Goal: Task Accomplishment & Management: Complete application form

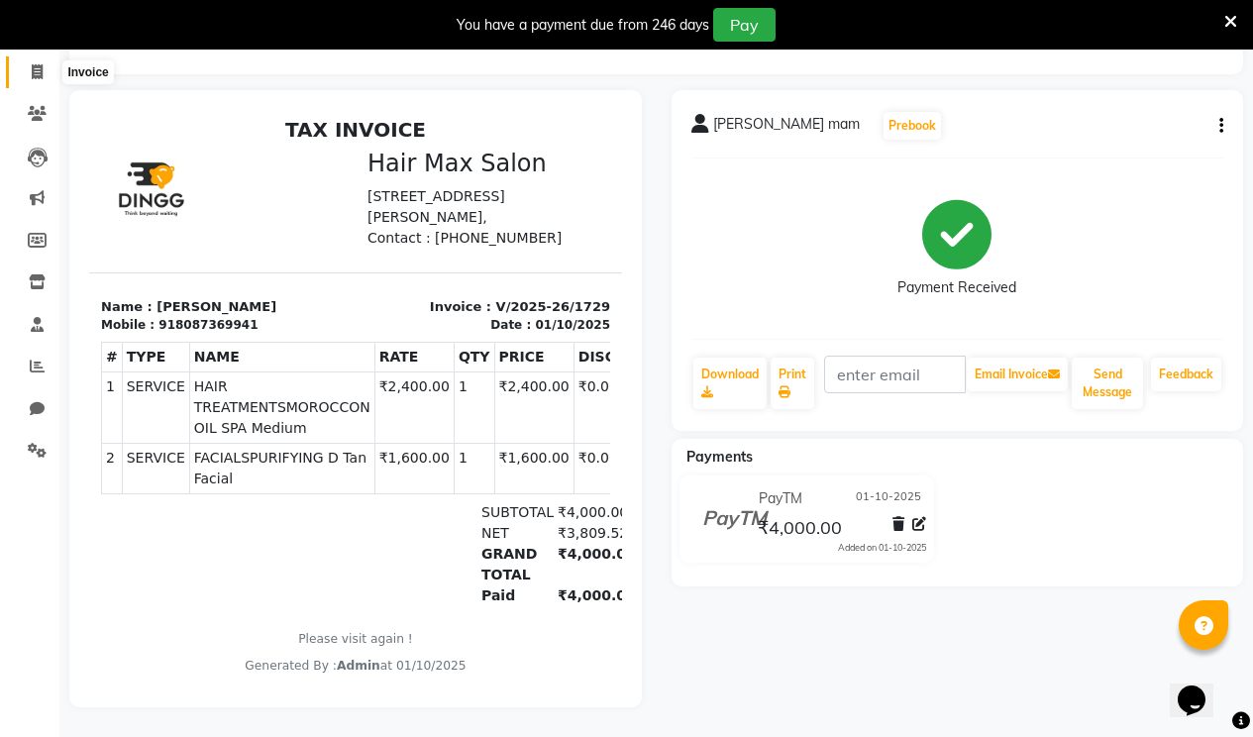
click at [35, 64] on icon at bounding box center [37, 71] width 11 height 15
select select "service"
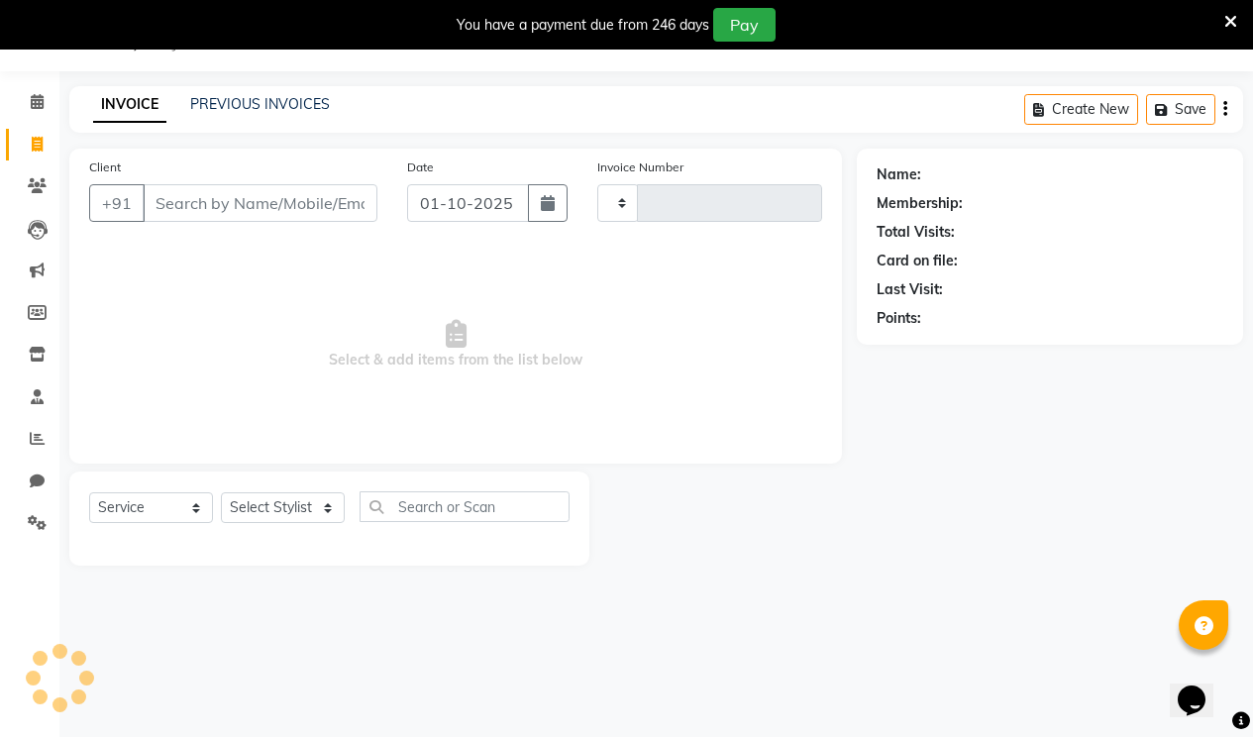
type input "1730"
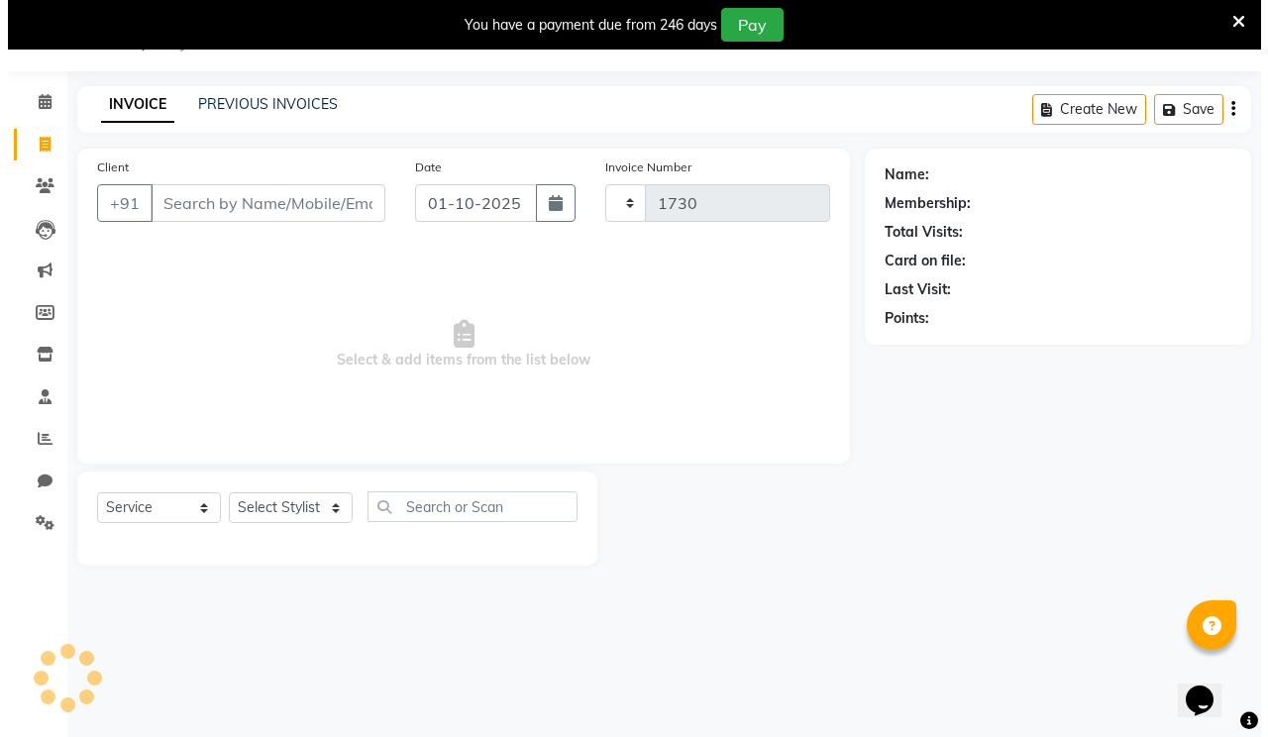
scroll to position [50, 0]
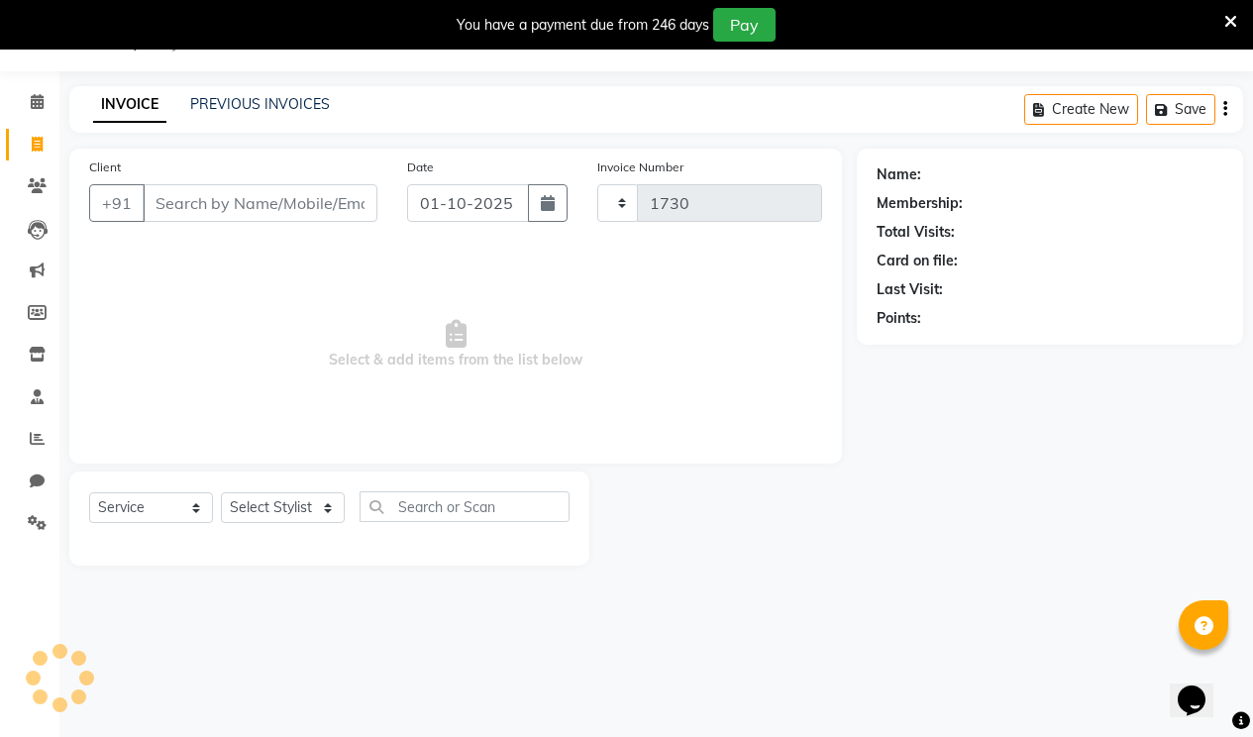
select select "7580"
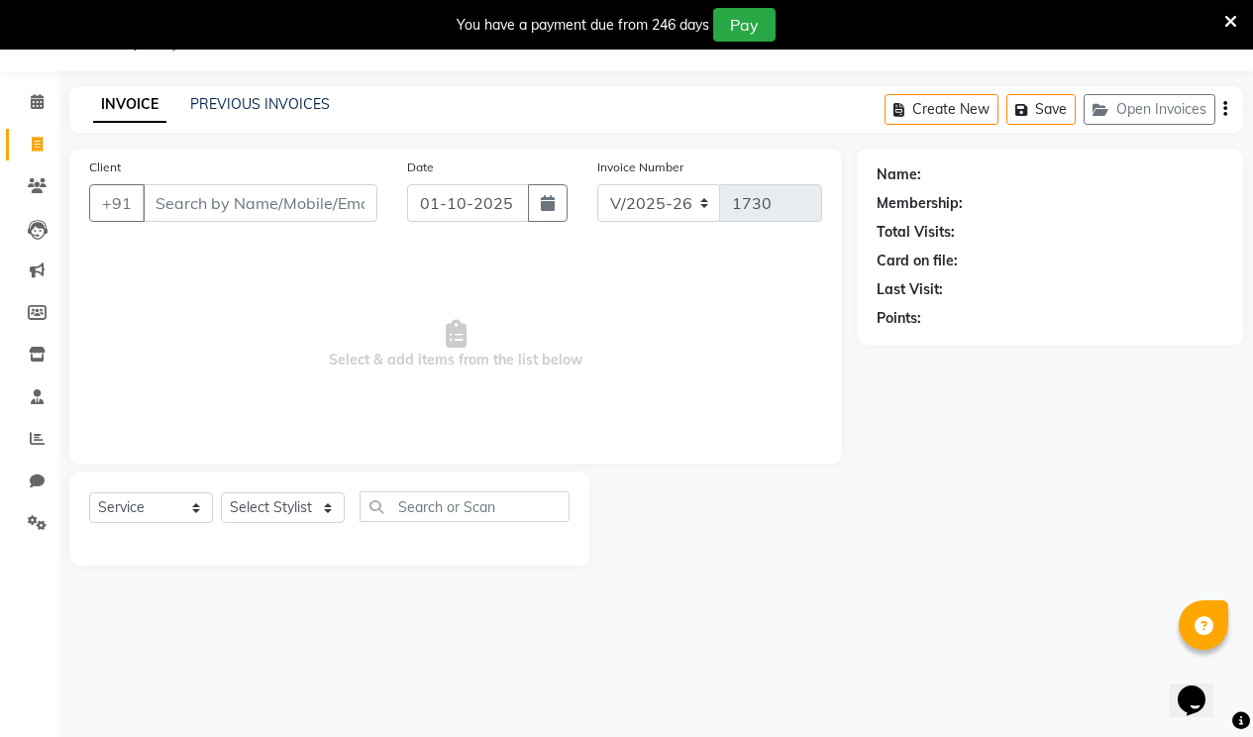
click at [181, 203] on input "Client" at bounding box center [260, 203] width 235 height 38
type input "k"
type input "8788548428"
click at [303, 213] on button "Add Client" at bounding box center [326, 203] width 102 height 38
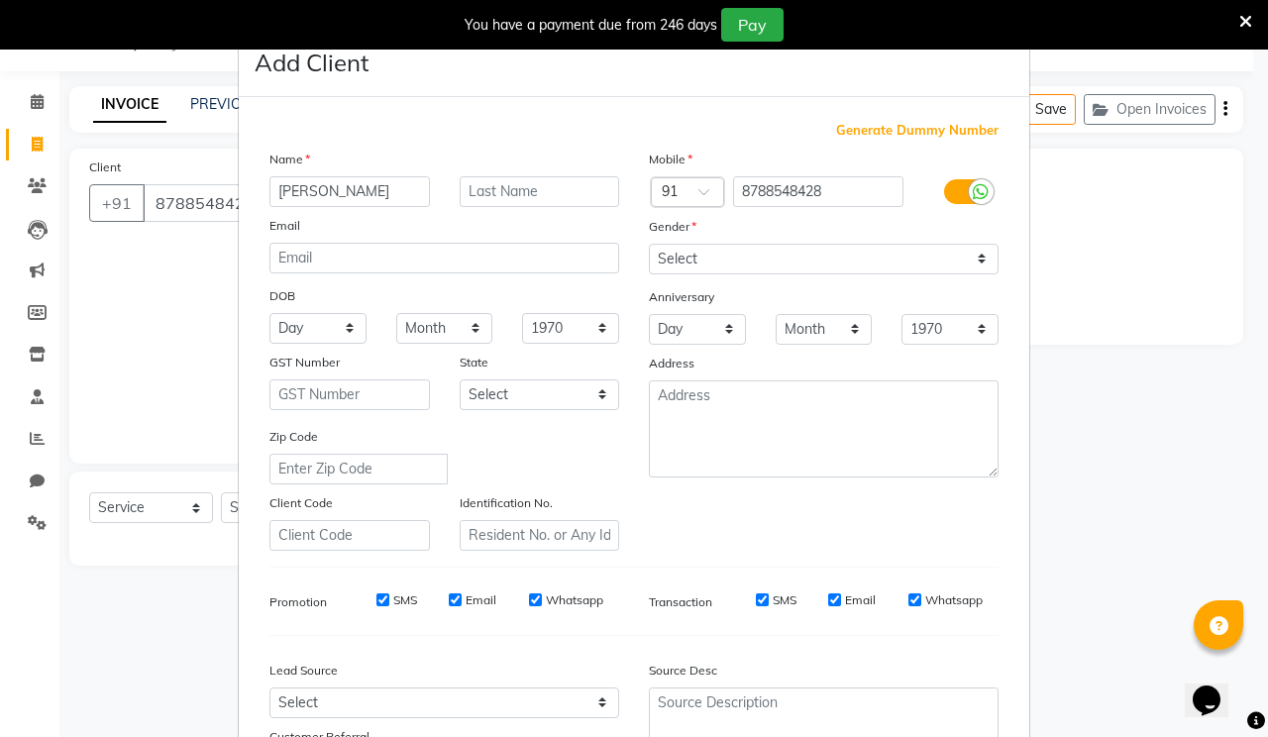
type input "[PERSON_NAME]"
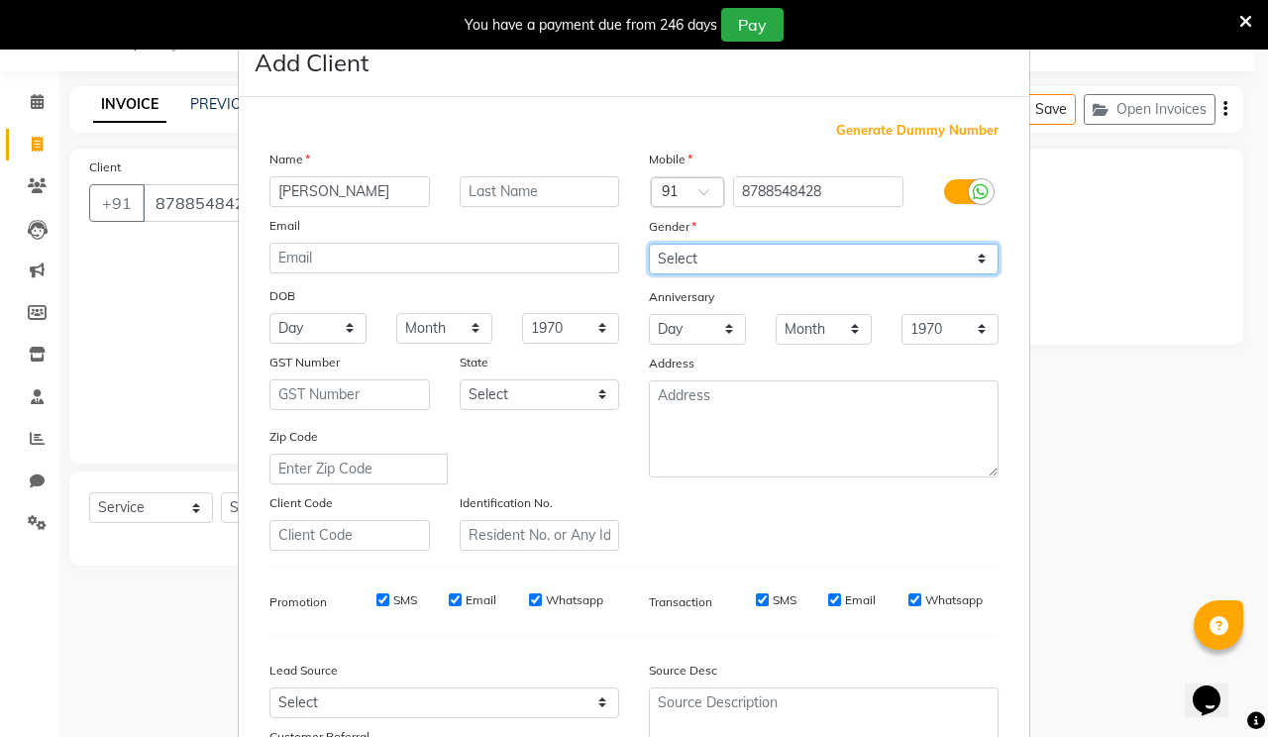
click at [666, 256] on select "Select [DEMOGRAPHIC_DATA] [DEMOGRAPHIC_DATA] Other Prefer Not To Say" at bounding box center [824, 259] width 350 height 31
select select "[DEMOGRAPHIC_DATA]"
click at [649, 244] on select "Select [DEMOGRAPHIC_DATA] [DEMOGRAPHIC_DATA] Other Prefer Not To Say" at bounding box center [824, 259] width 350 height 31
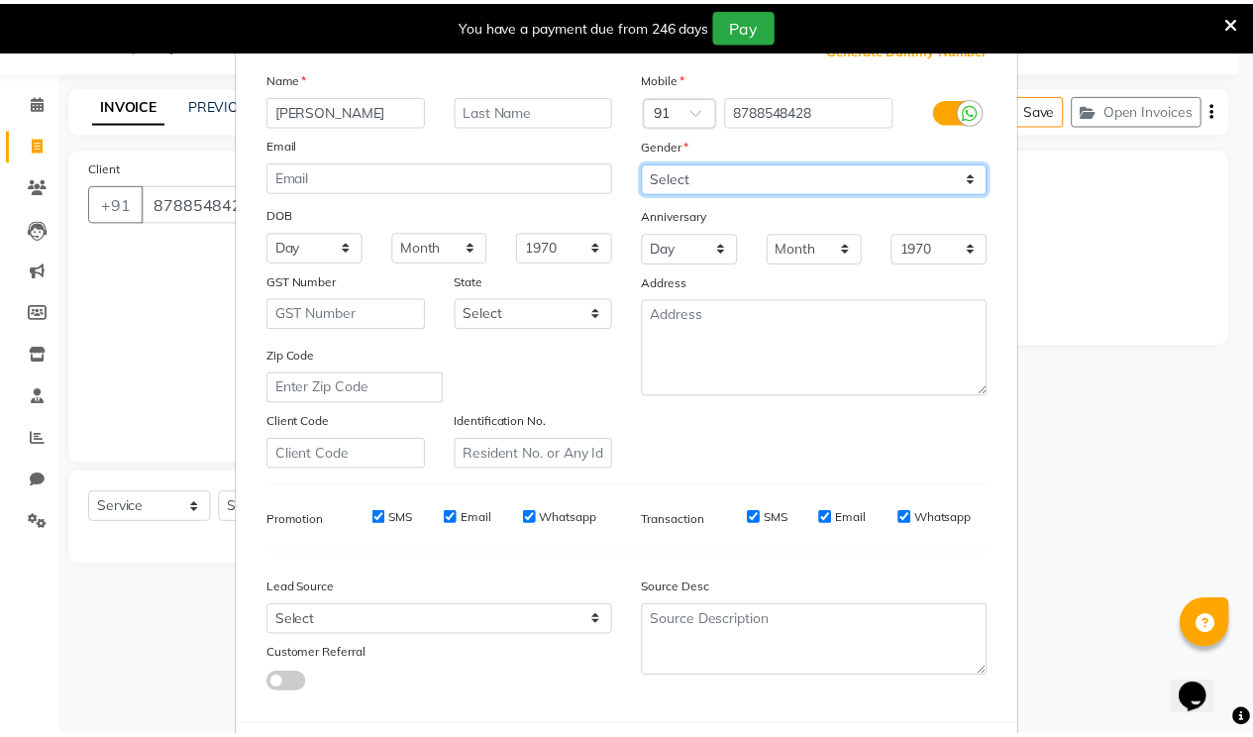
scroll to position [177, 0]
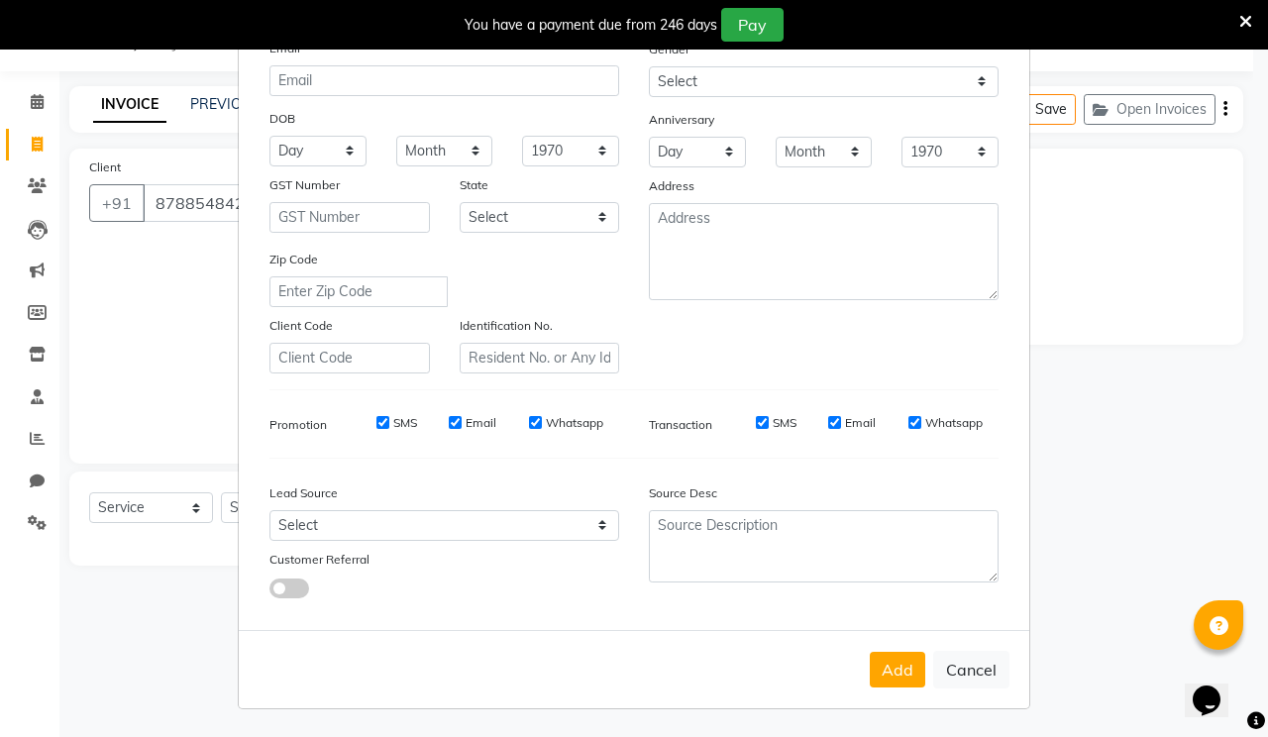
click at [883, 669] on button "Add" at bounding box center [897, 670] width 55 height 36
select select
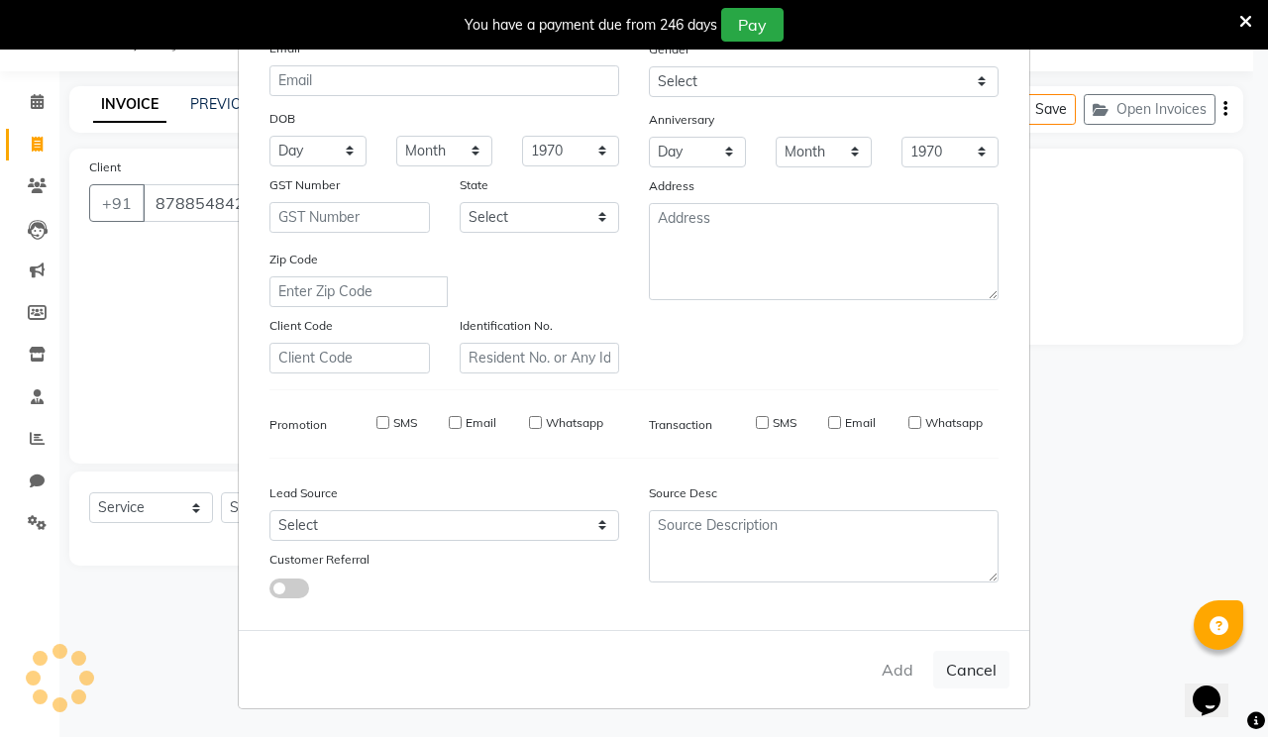
select select
checkbox input "false"
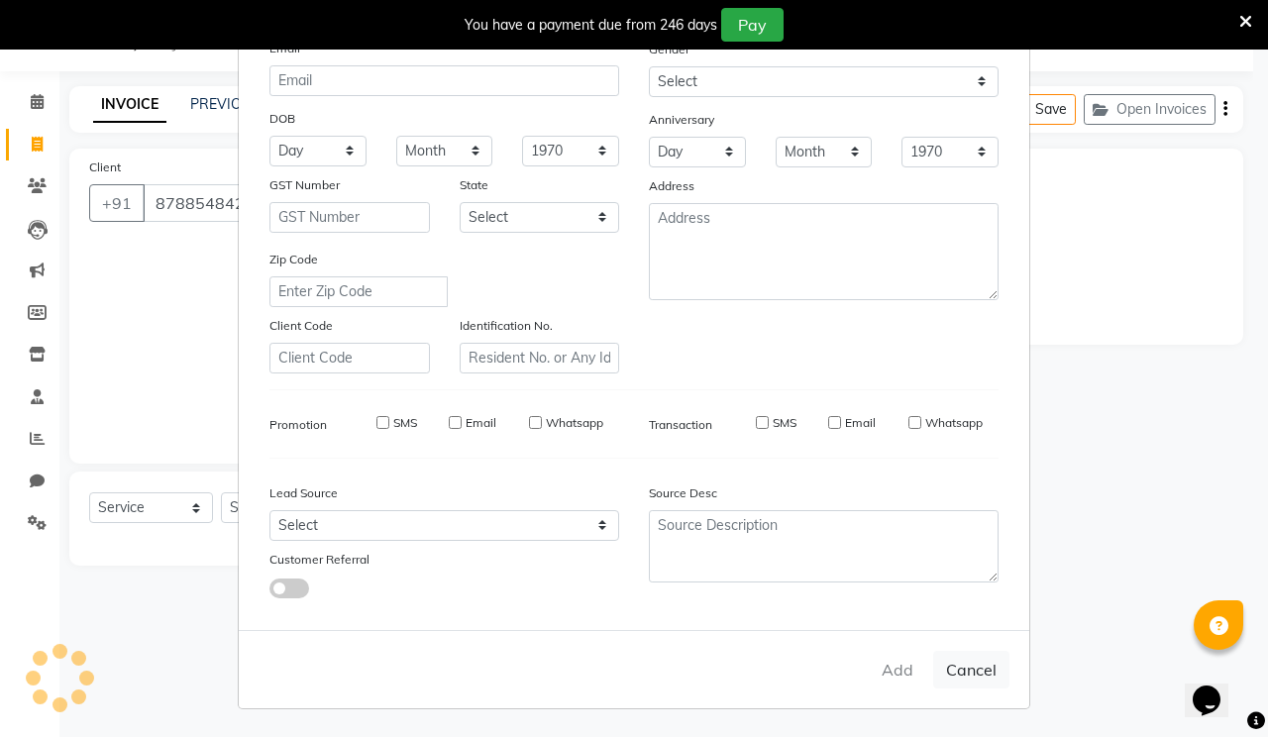
checkbox input "false"
select select "1: Object"
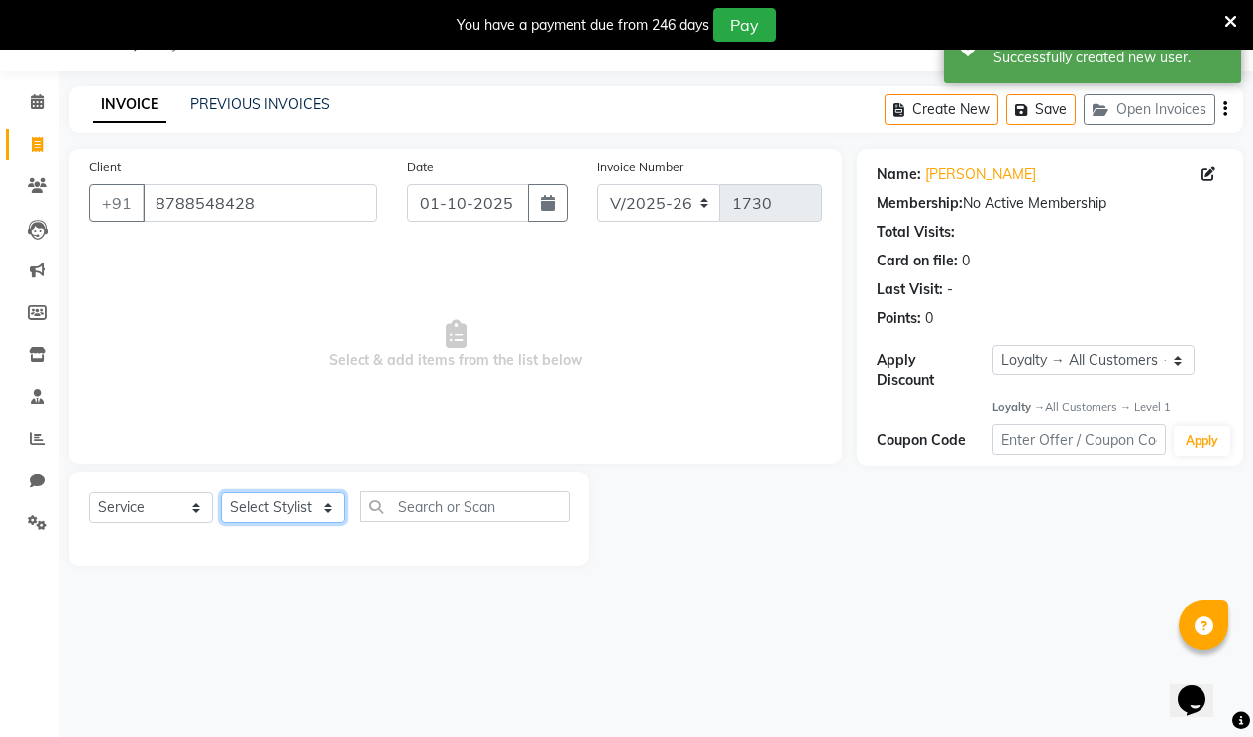
click at [311, 516] on select "Select Stylist [PERSON_NAME] [PERSON_NAME] RENUKA [PERSON_NAME] [PERSON_NAME]" at bounding box center [283, 507] width 124 height 31
select select "69941"
click at [221, 492] on select "Select Stylist [PERSON_NAME] [PERSON_NAME] RENUKA [PERSON_NAME] [PERSON_NAME]" at bounding box center [283, 507] width 124 height 31
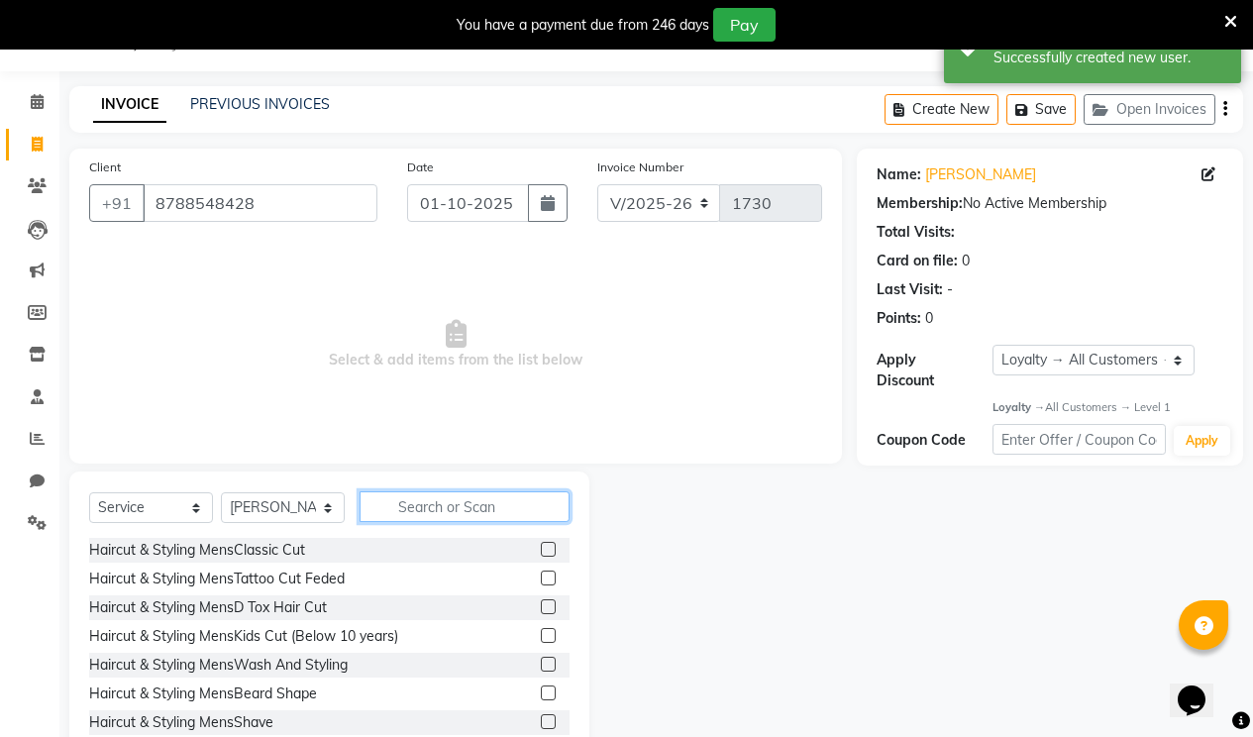
click at [464, 495] on input "text" at bounding box center [465, 506] width 210 height 31
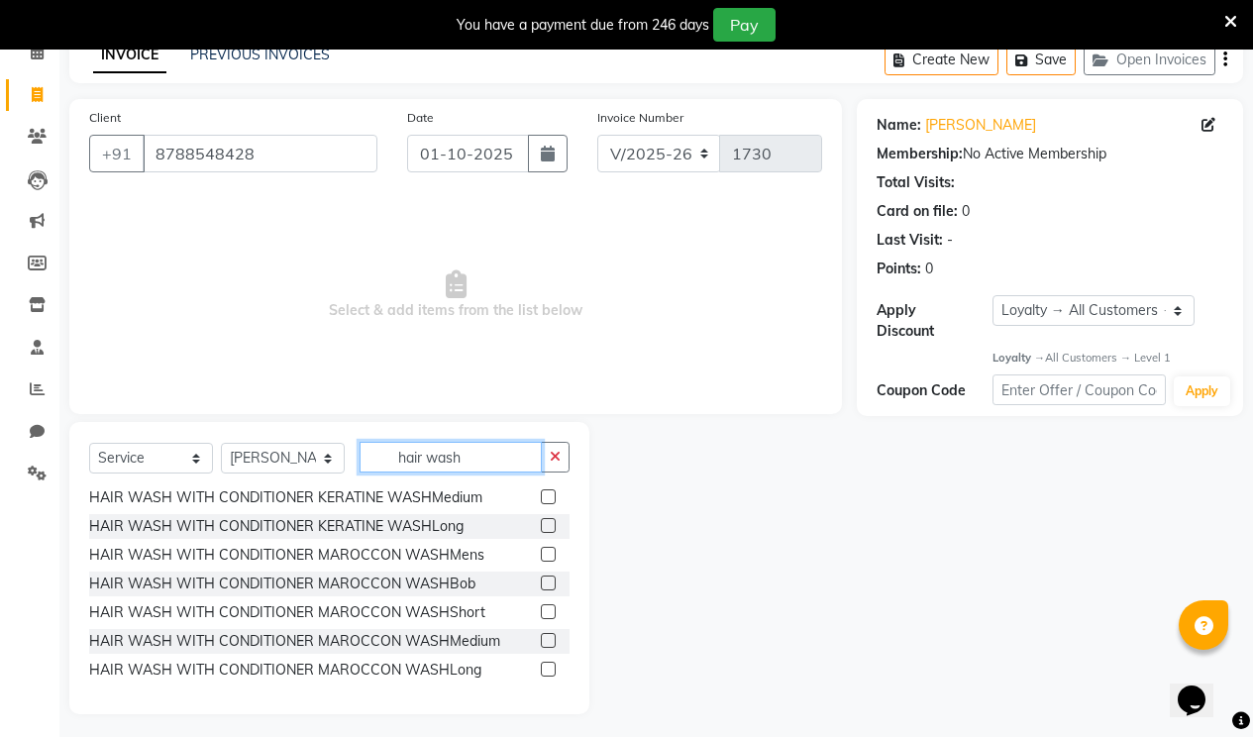
scroll to position [106, 0]
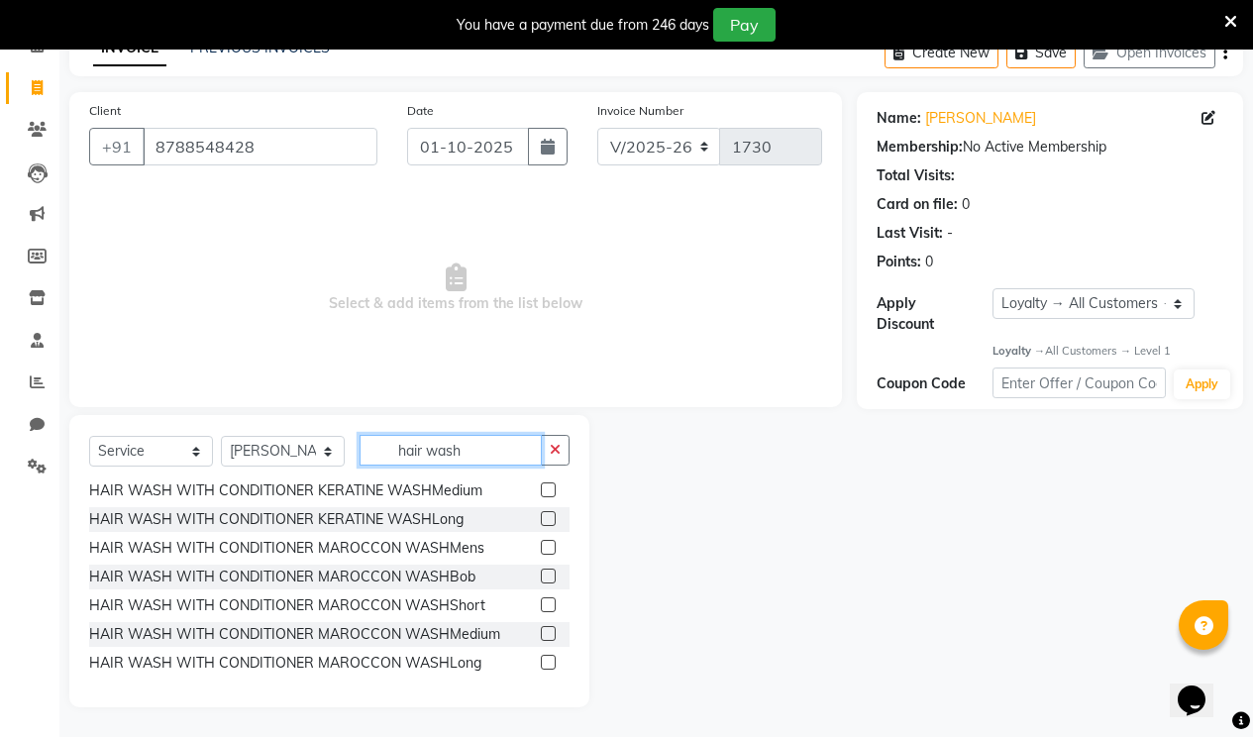
type input "hair wash"
click at [541, 659] on label at bounding box center [548, 662] width 15 height 15
click at [541, 659] on input "checkbox" at bounding box center [547, 663] width 13 height 13
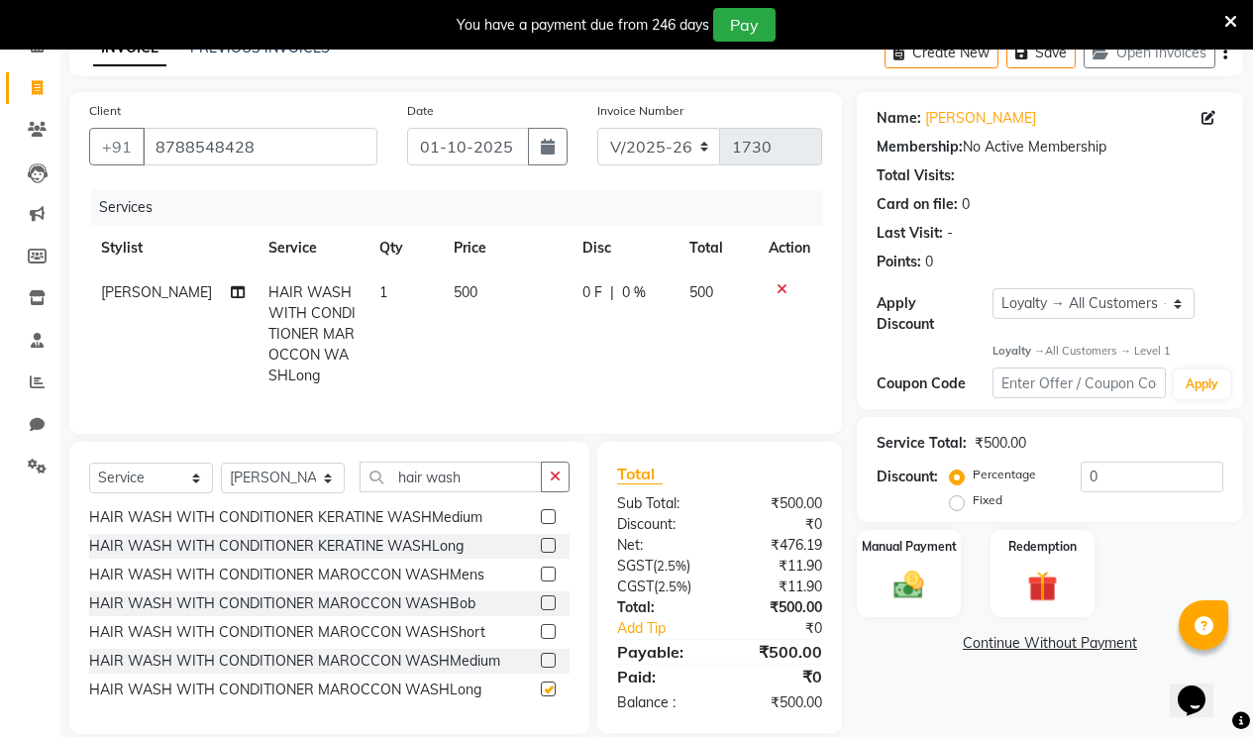
checkbox input "false"
click at [469, 293] on td "500" at bounding box center [506, 335] width 129 height 128
select select "69941"
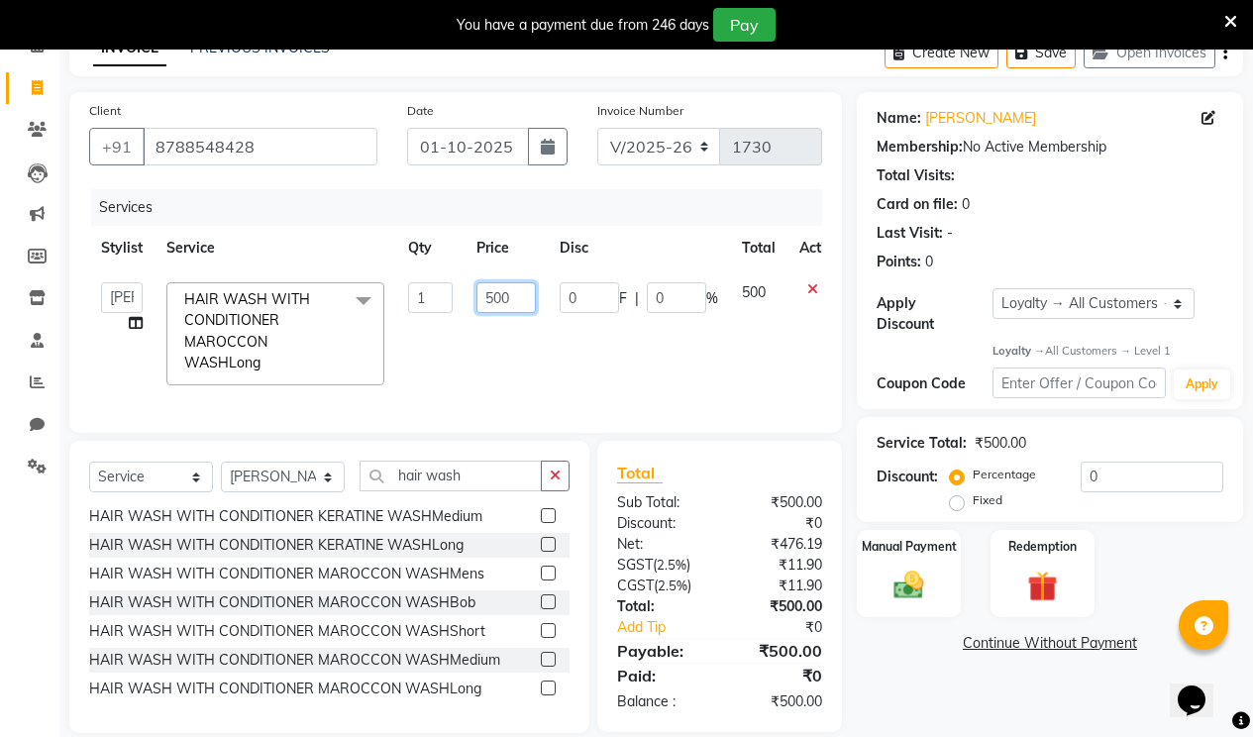
click at [493, 293] on input "500" at bounding box center [506, 297] width 59 height 31
click at [499, 297] on input "500" at bounding box center [506, 297] width 59 height 31
drag, startPoint x: 487, startPoint y: 296, endPoint x: 510, endPoint y: 307, distance: 26.2
click at [488, 297] on input "50" at bounding box center [506, 297] width 59 height 31
type input "650"
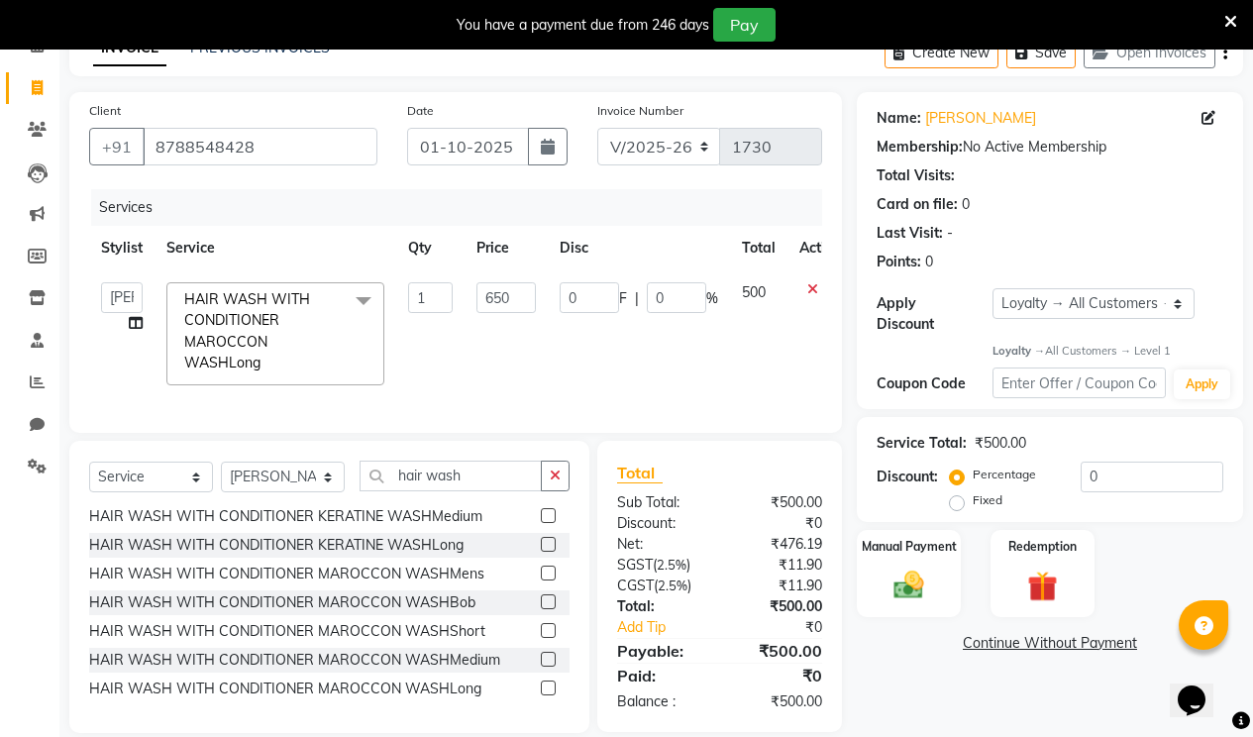
click at [675, 368] on tr "[PERSON_NAME] [PERSON_NAME] RENUKA [PERSON_NAME] [PERSON_NAME] HAIR WASH WITH C…" at bounding box center [471, 334] width 764 height 127
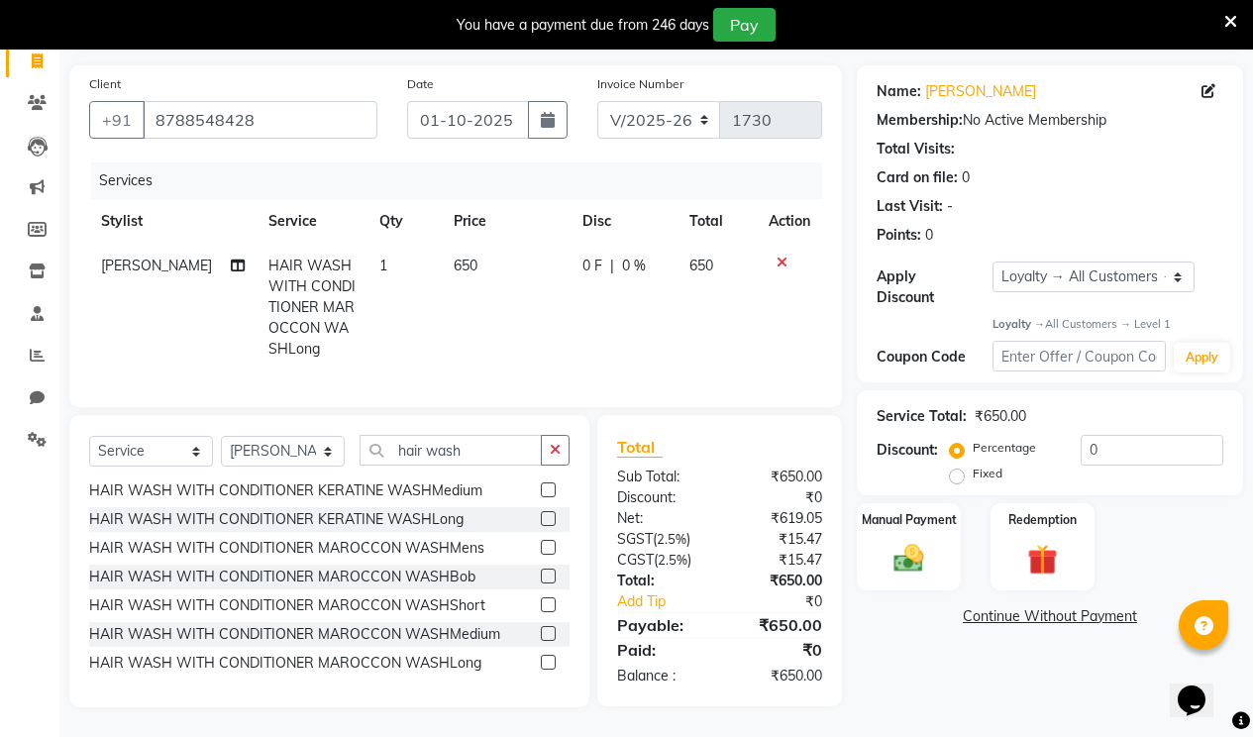
scroll to position [148, 0]
click at [943, 524] on div "Manual Payment" at bounding box center [909, 547] width 108 height 90
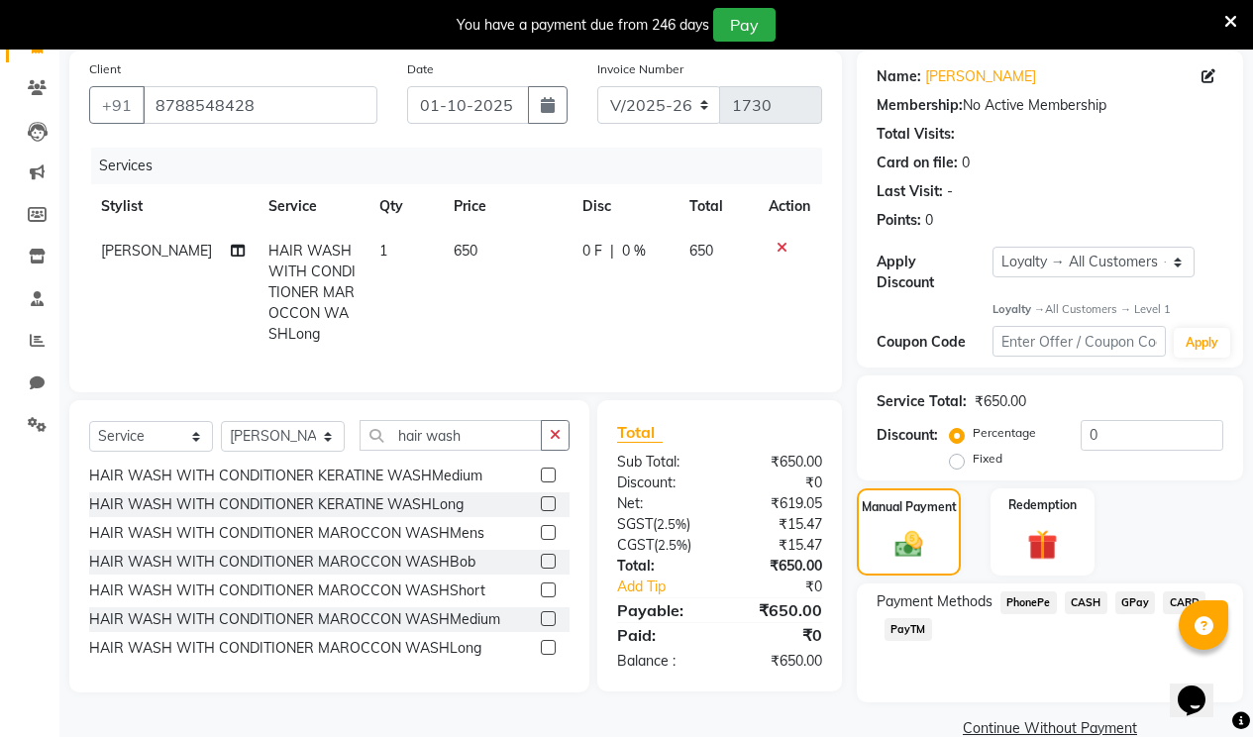
scroll to position [167, 0]
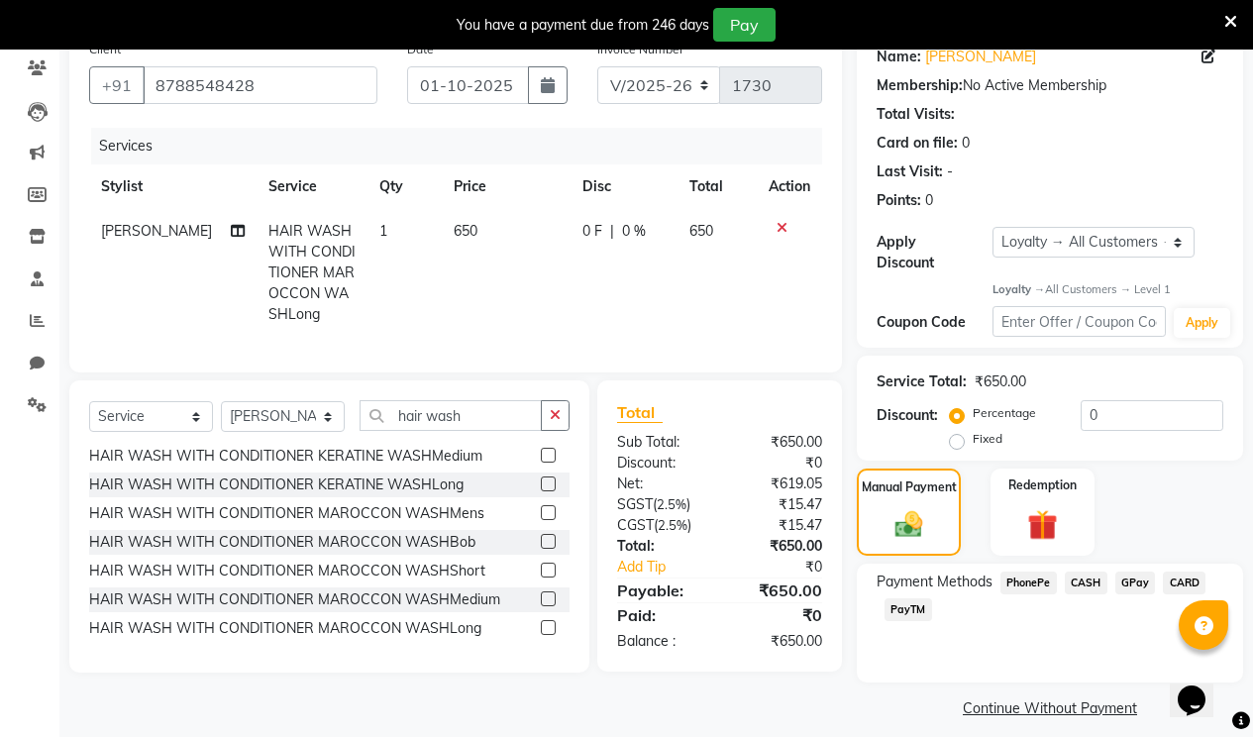
click at [1032, 572] on span "PhonePe" at bounding box center [1029, 583] width 56 height 23
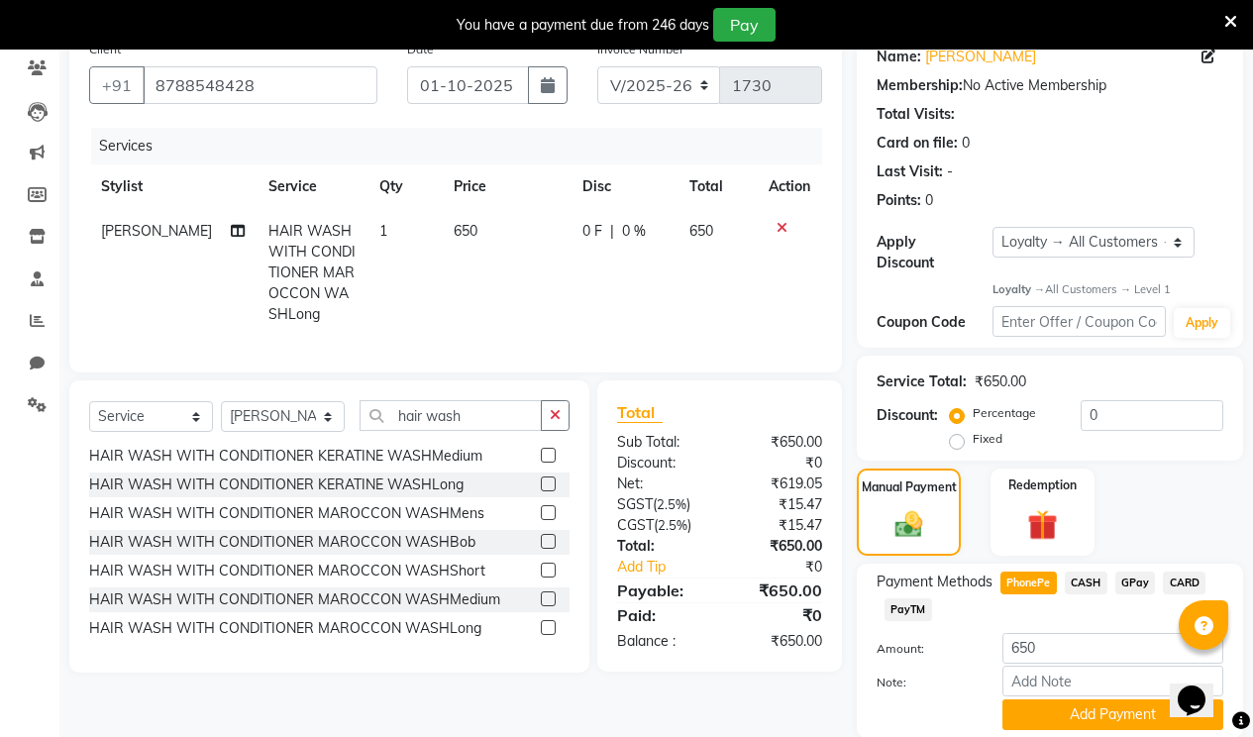
scroll to position [223, 0]
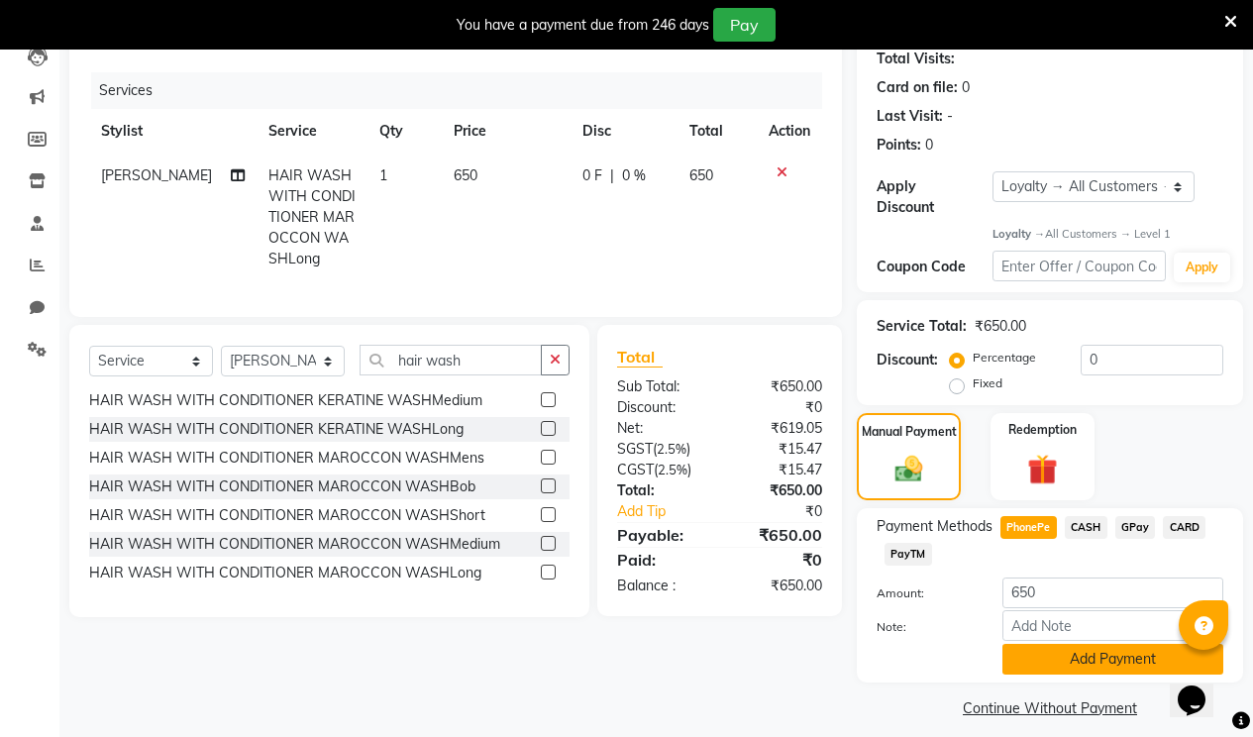
click at [1029, 649] on button "Add Payment" at bounding box center [1113, 659] width 221 height 31
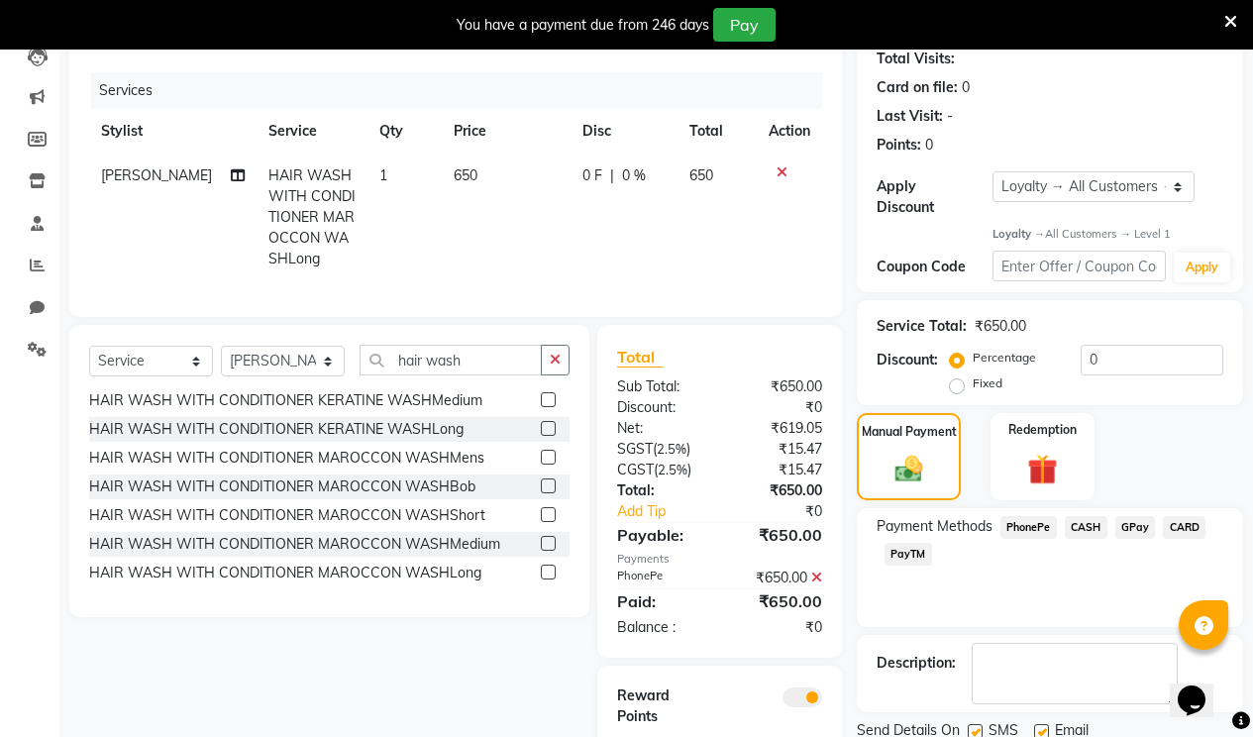
scroll to position [327, 0]
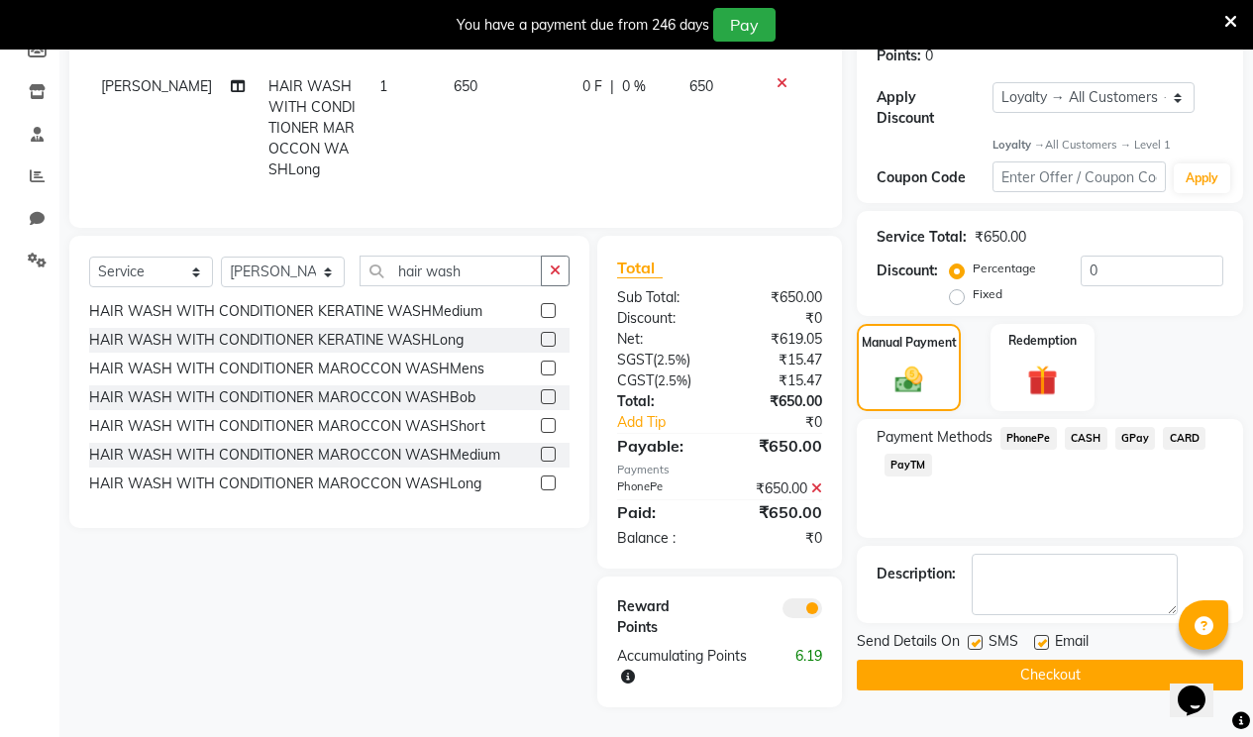
click at [1038, 635] on label at bounding box center [1041, 642] width 15 height 15
click at [1038, 637] on input "checkbox" at bounding box center [1040, 643] width 13 height 13
checkbox input "false"
click at [978, 635] on label at bounding box center [975, 642] width 15 height 15
click at [978, 637] on input "checkbox" at bounding box center [974, 643] width 13 height 13
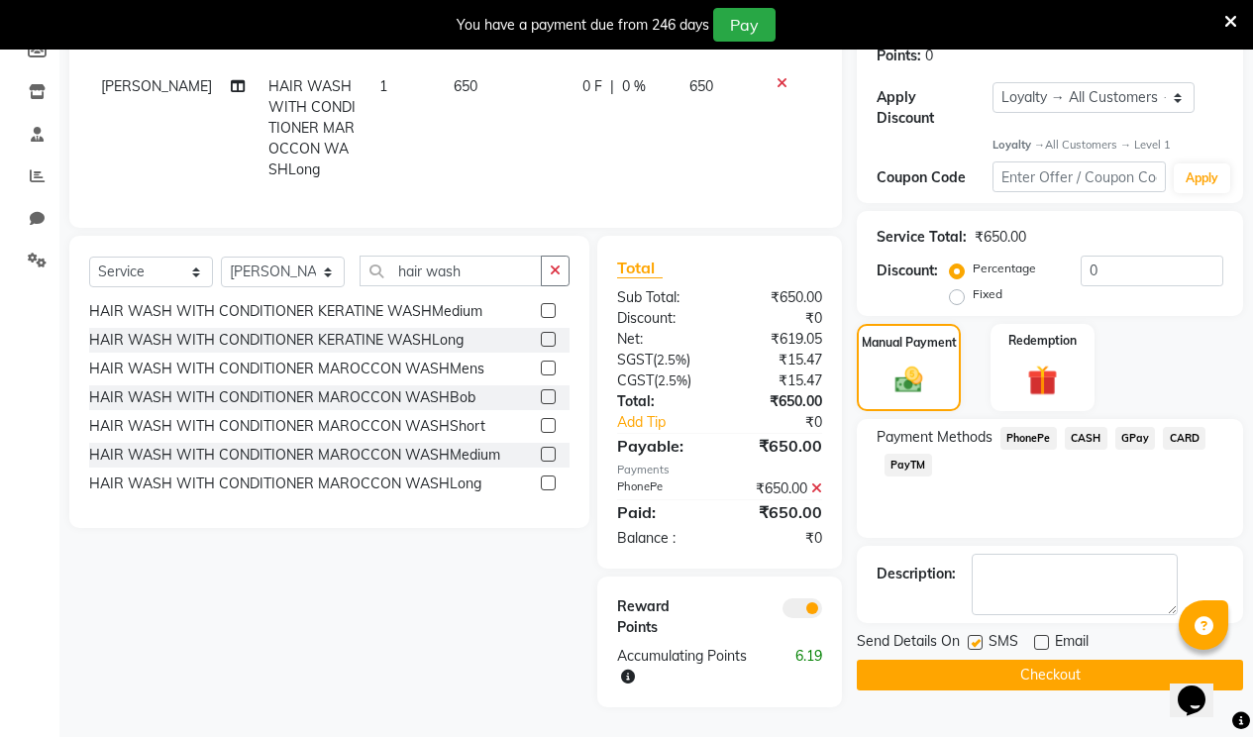
checkbox input "false"
click at [974, 660] on button "Checkout" at bounding box center [1050, 675] width 386 height 31
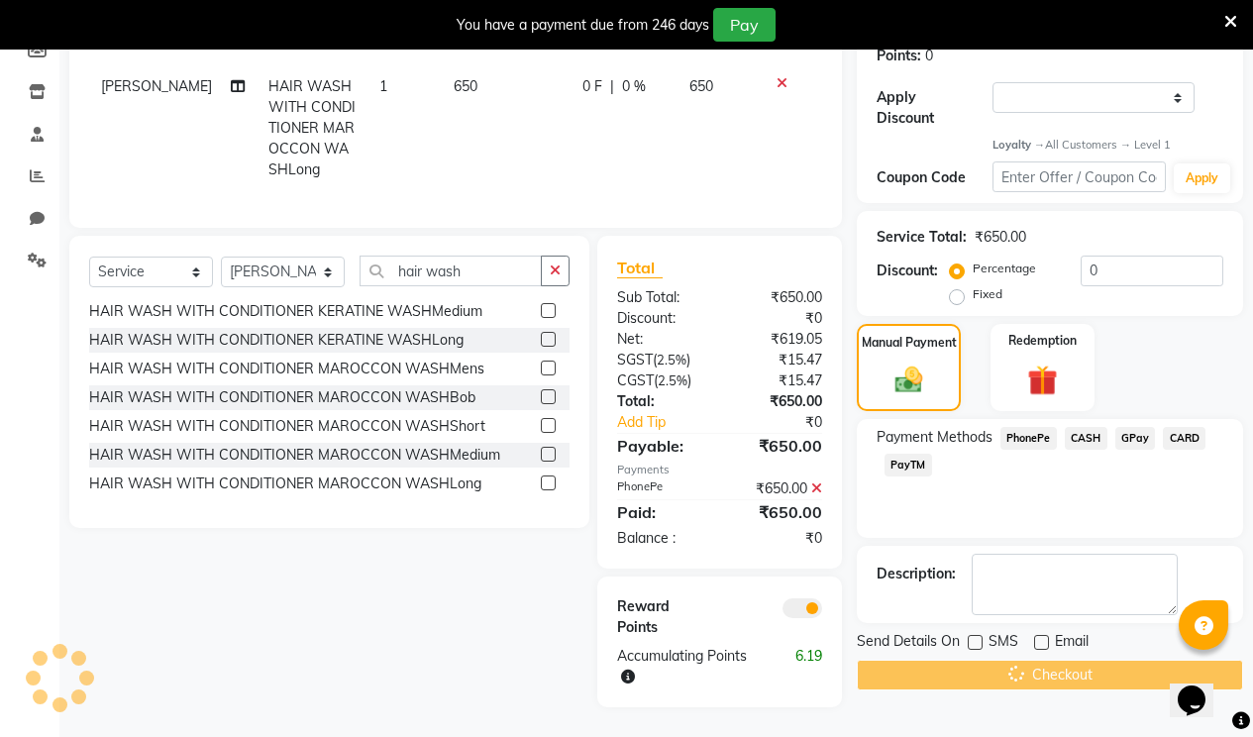
scroll to position [50, 0]
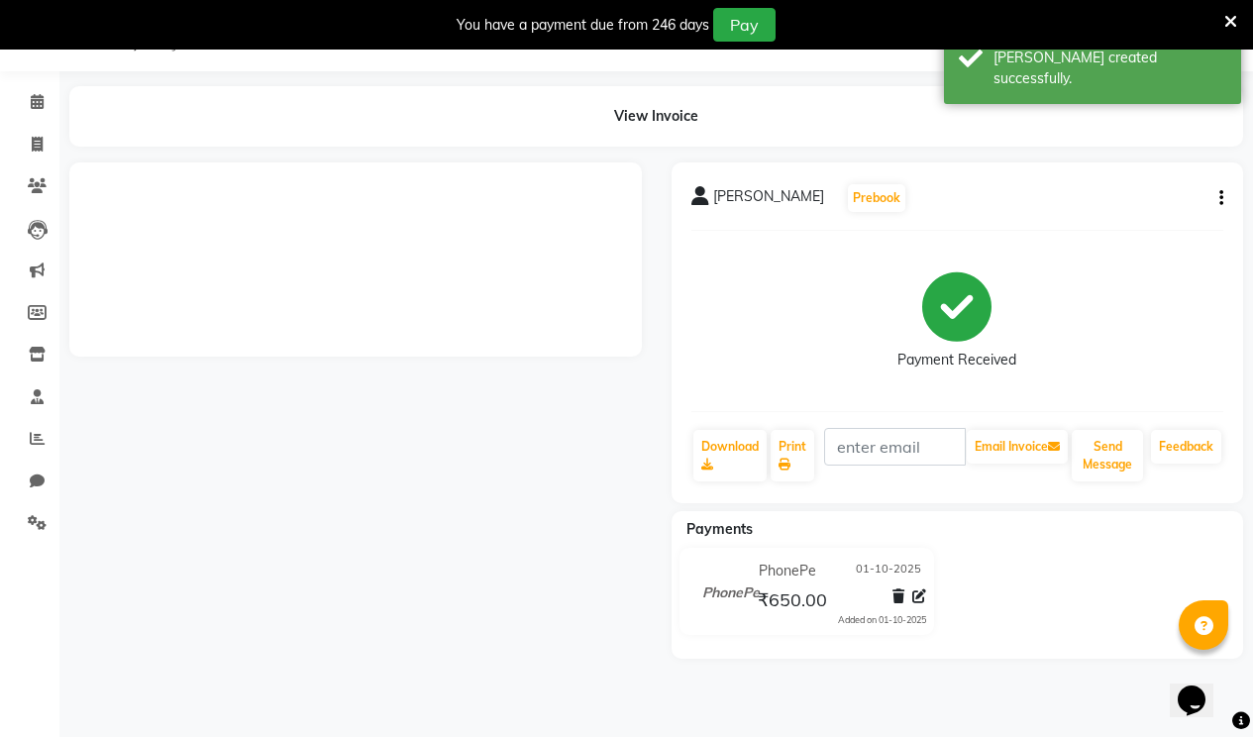
select select "service"
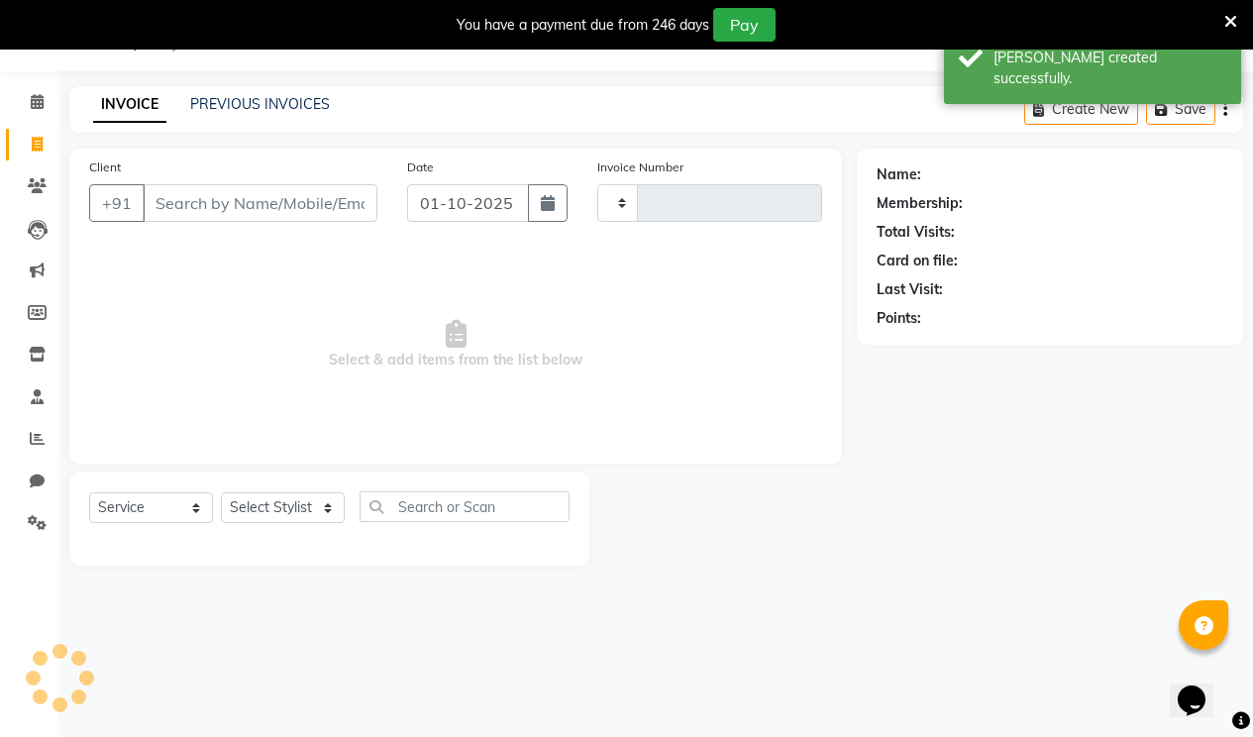
type input "1731"
select select "service"
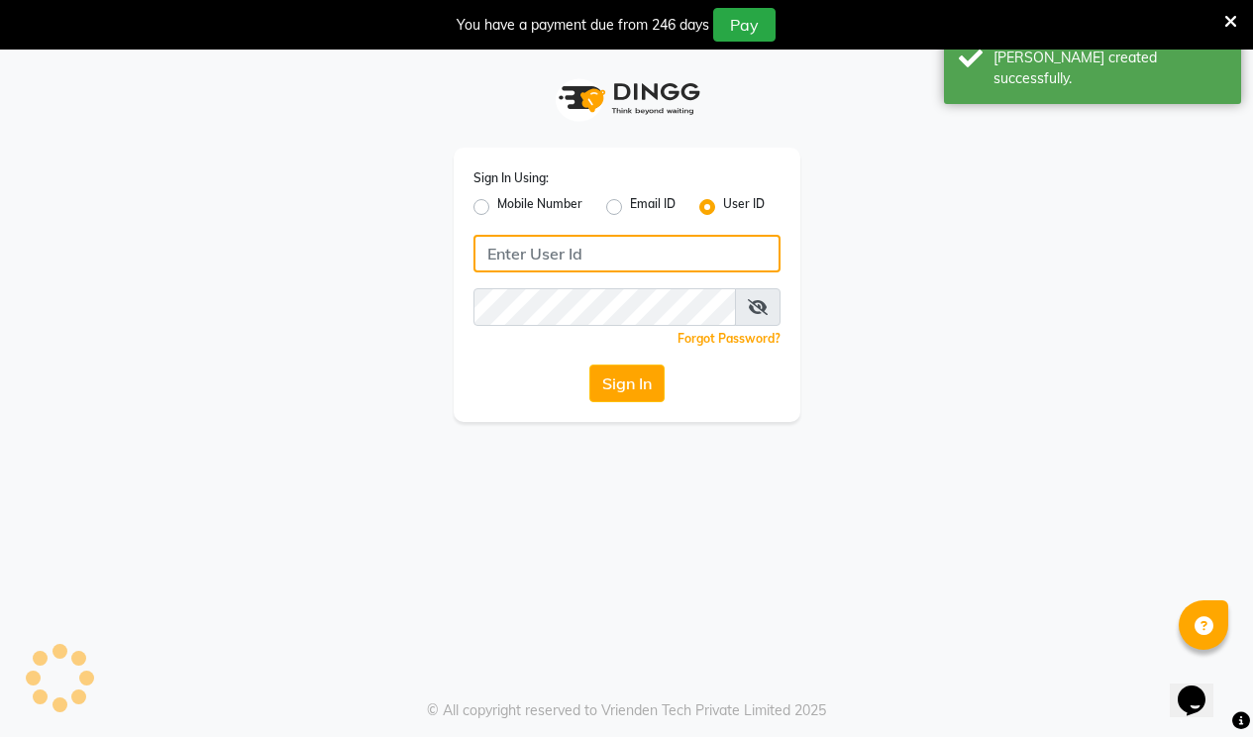
type input "hairmaxsalon"
